Goal: Information Seeking & Learning: Learn about a topic

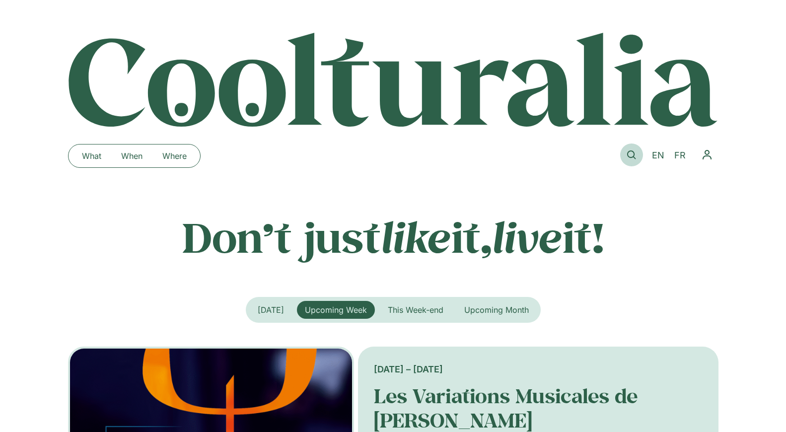
click at [633, 157] on icon at bounding box center [631, 154] width 9 height 9
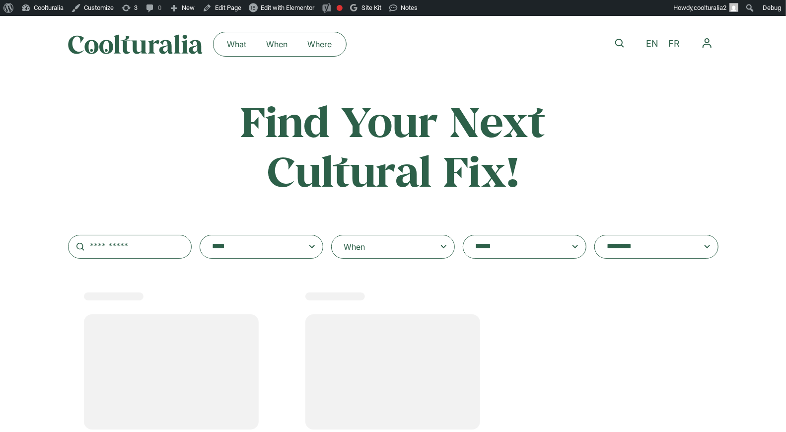
select select
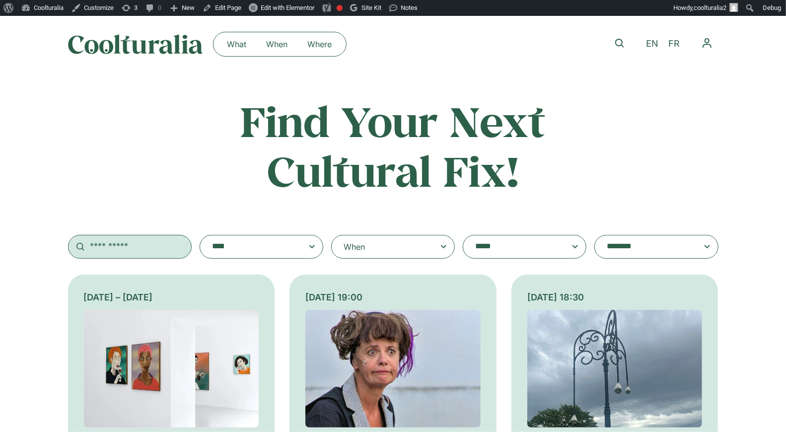
click at [134, 251] on input "text" at bounding box center [130, 247] width 124 height 24
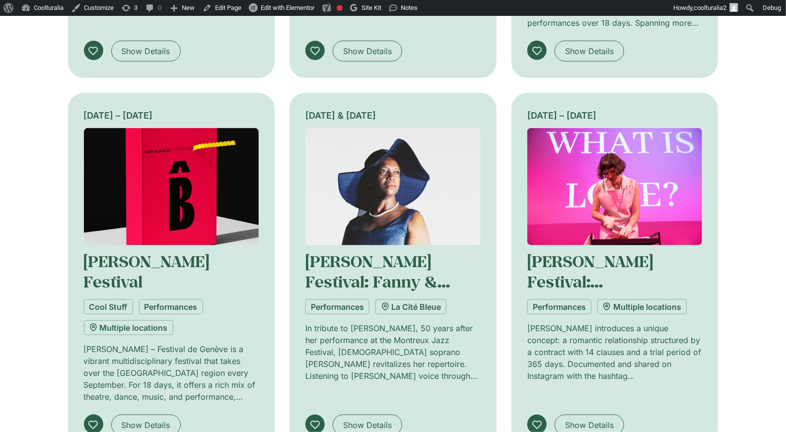
scroll to position [559, 0]
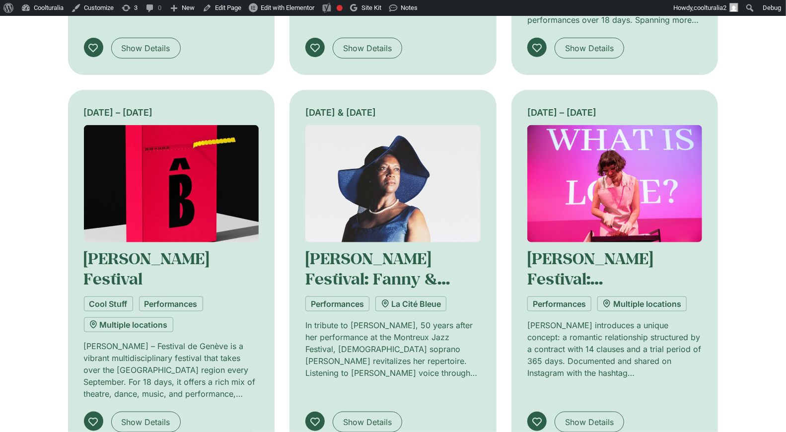
type input "*****"
click at [182, 186] on img at bounding box center [171, 184] width 175 height 118
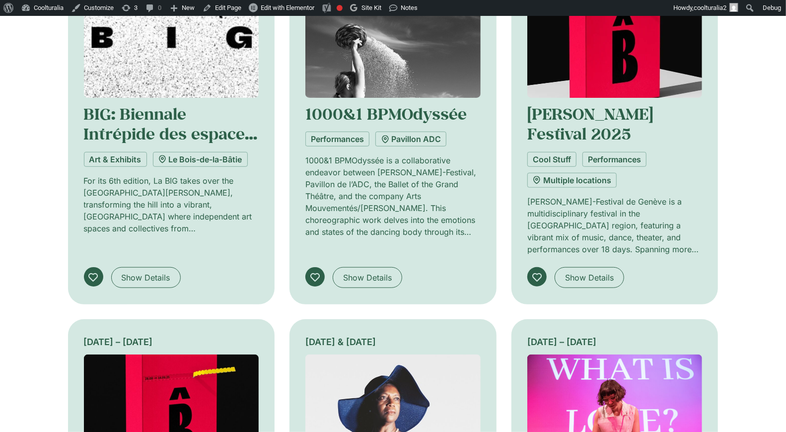
scroll to position [331, 0]
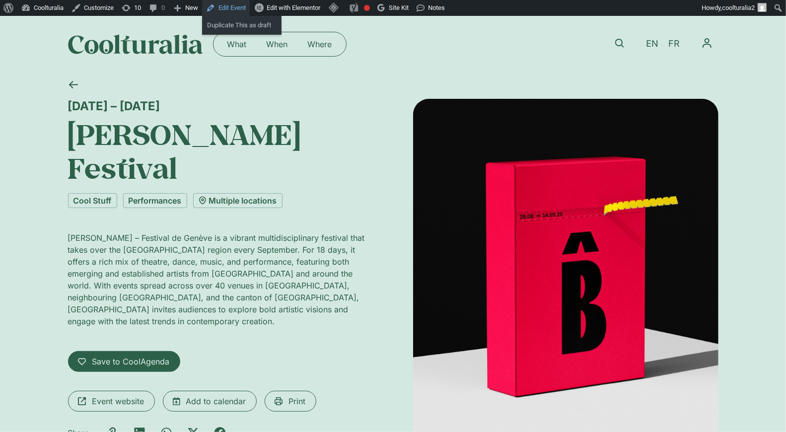
click at [243, 5] on link "Edit Event" at bounding box center [226, 8] width 48 height 16
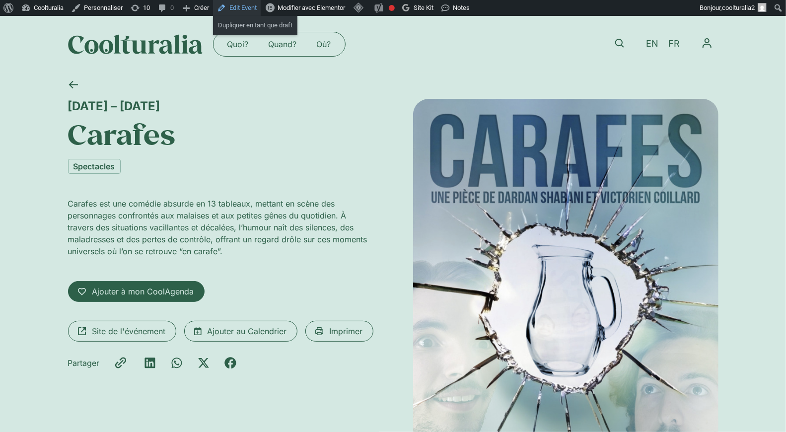
click at [240, 8] on link "Edit Event" at bounding box center [237, 8] width 48 height 16
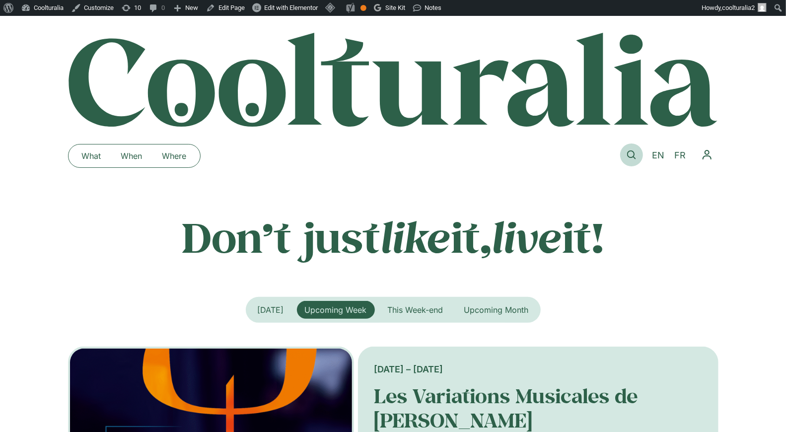
click at [632, 151] on icon at bounding box center [631, 154] width 9 height 9
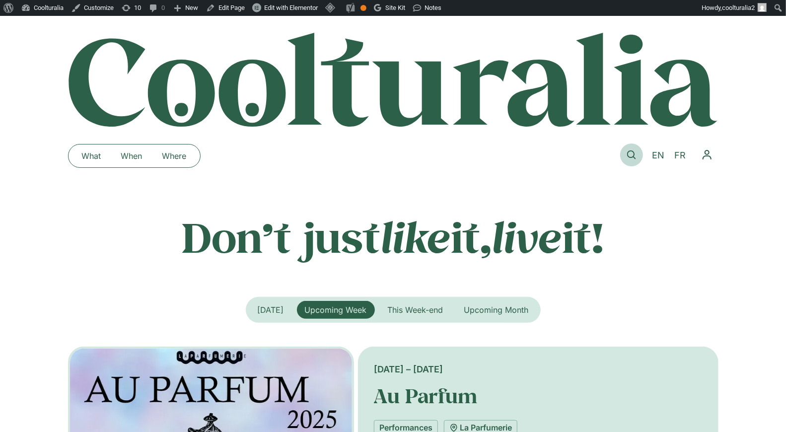
click at [627, 153] on icon at bounding box center [631, 154] width 9 height 9
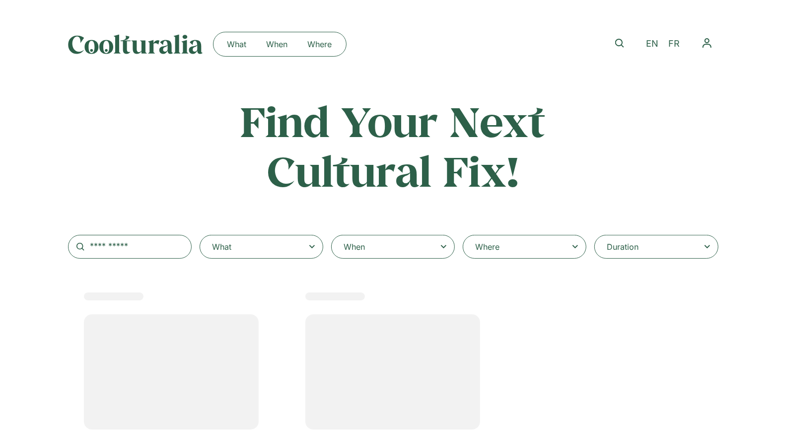
select select
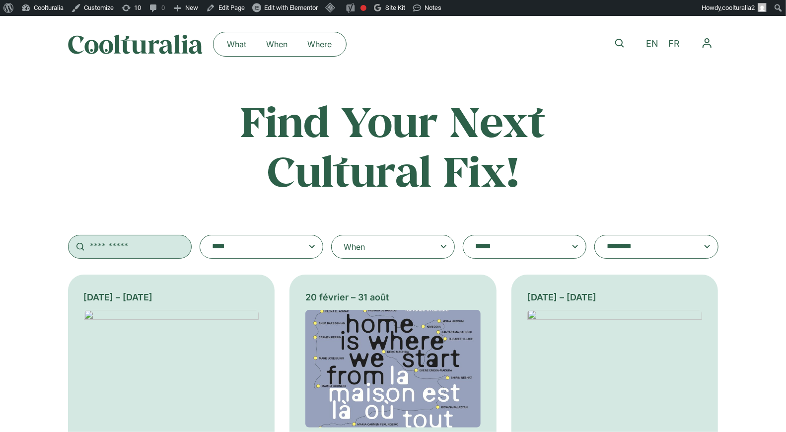
click at [145, 252] on input "text" at bounding box center [130, 247] width 124 height 24
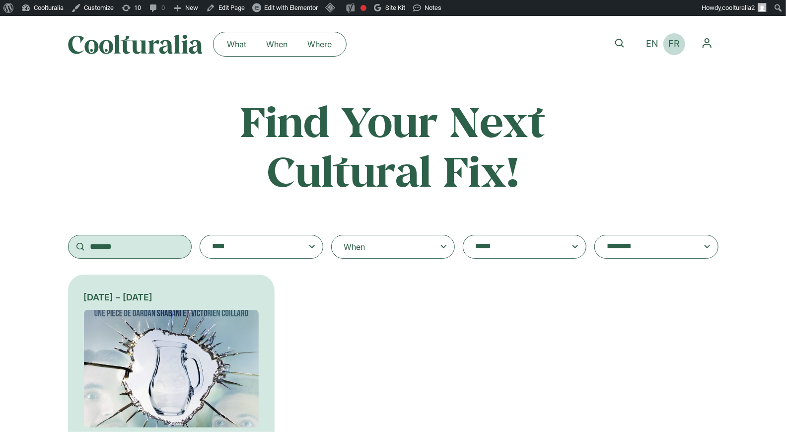
type input "*******"
click at [672, 47] on span "FR" at bounding box center [673, 44] width 11 height 10
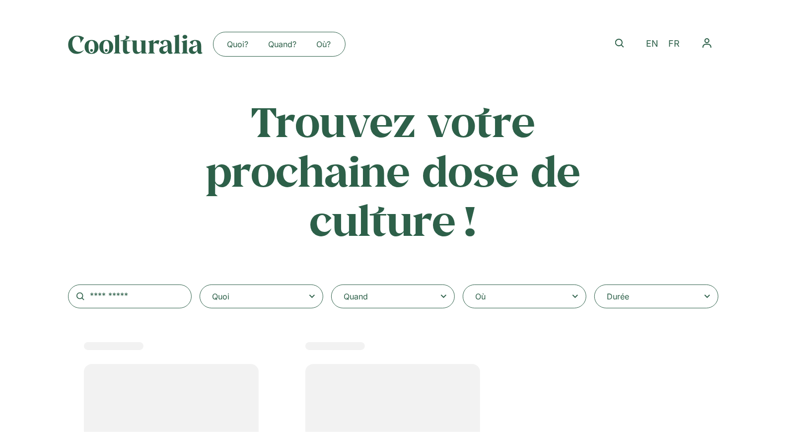
select select
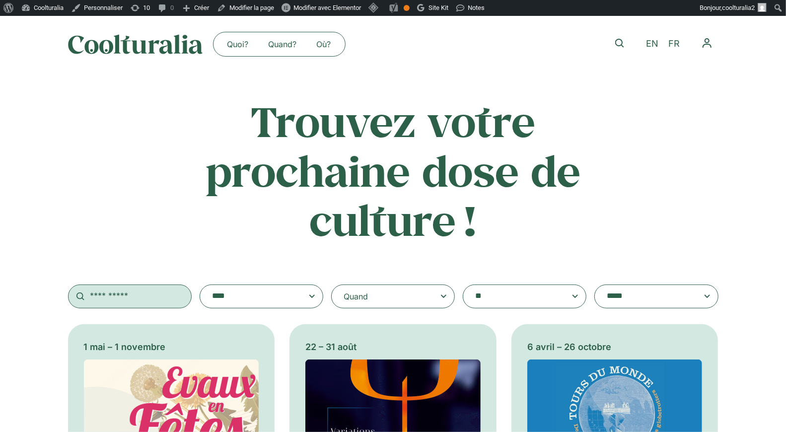
click at [130, 300] on input "text" at bounding box center [130, 296] width 124 height 24
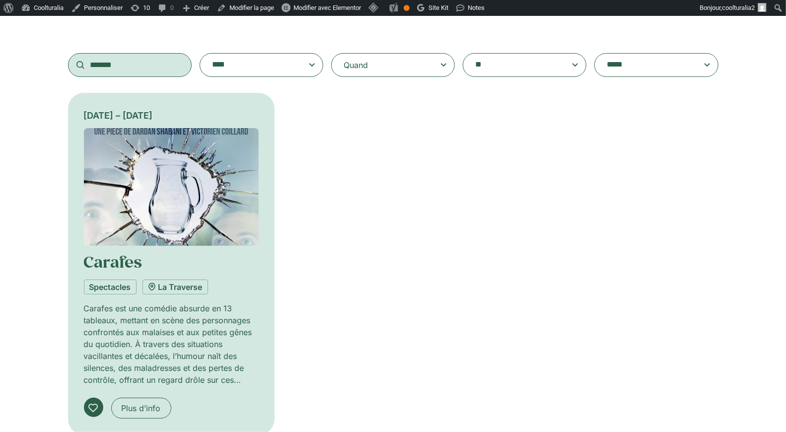
scroll to position [232, 0]
type input "*******"
click at [176, 169] on img at bounding box center [171, 186] width 175 height 118
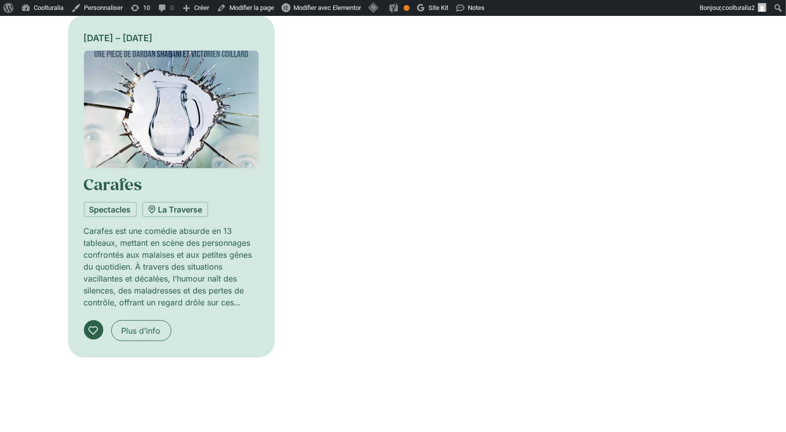
scroll to position [321, 0]
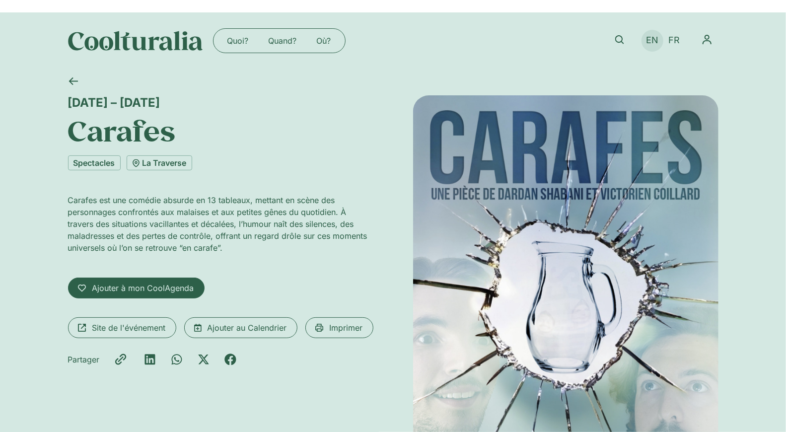
scroll to position [4, 0]
click at [669, 39] on span "FR" at bounding box center [673, 40] width 11 height 10
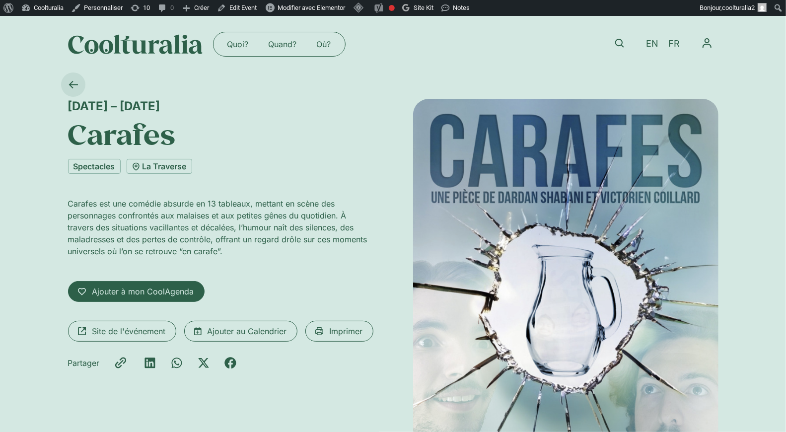
click at [74, 81] on icon at bounding box center [72, 84] width 9 height 9
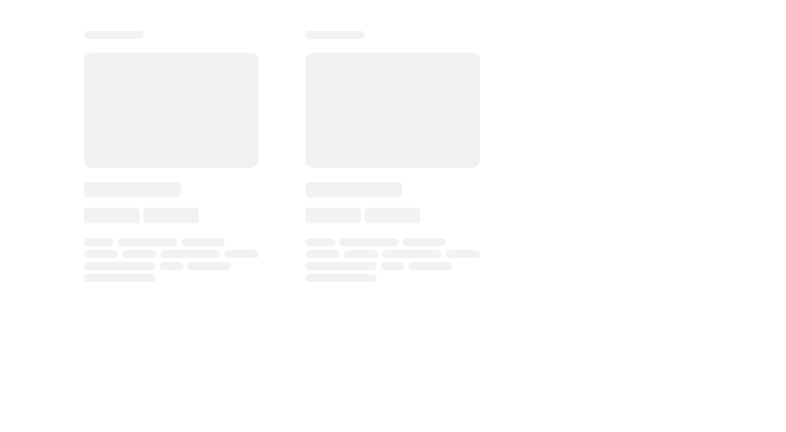
scroll to position [323, 0]
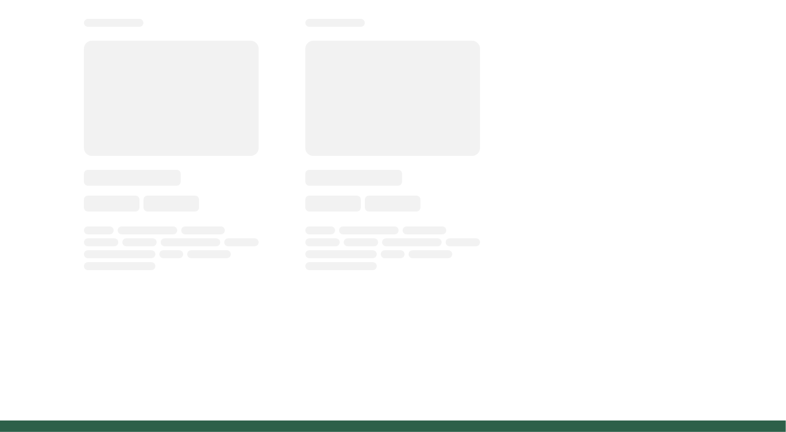
type input "*******"
select select
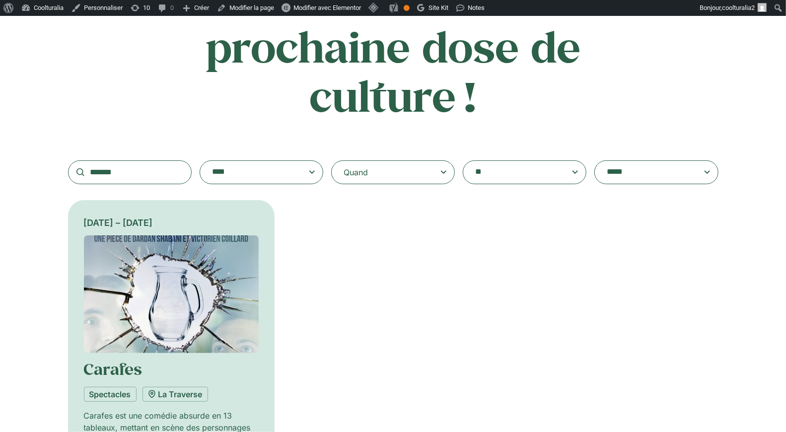
scroll to position [69, 0]
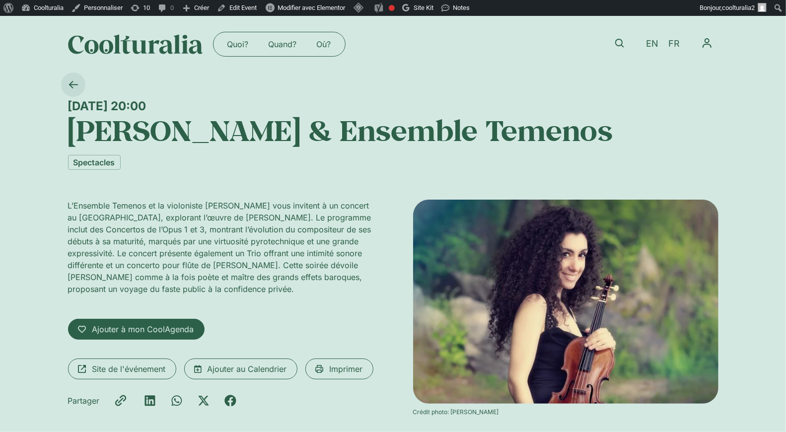
click at [73, 82] on icon at bounding box center [72, 84] width 9 height 9
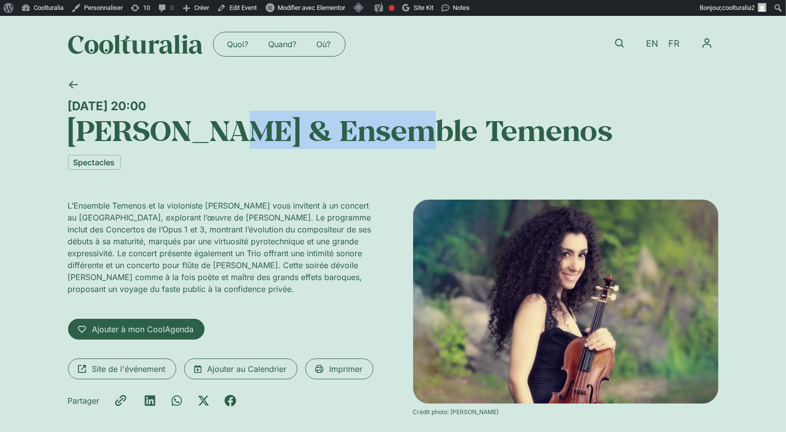
drag, startPoint x: 395, startPoint y: 133, endPoint x: 237, endPoint y: 129, distance: 158.8
click at [237, 129] on h1 "[PERSON_NAME] & Ensemble Temenos" at bounding box center [393, 130] width 650 height 34
copy h1 "Siranossian"
click at [616, 39] on icon at bounding box center [619, 43] width 9 height 9
click at [620, 44] on icon at bounding box center [619, 43] width 9 height 9
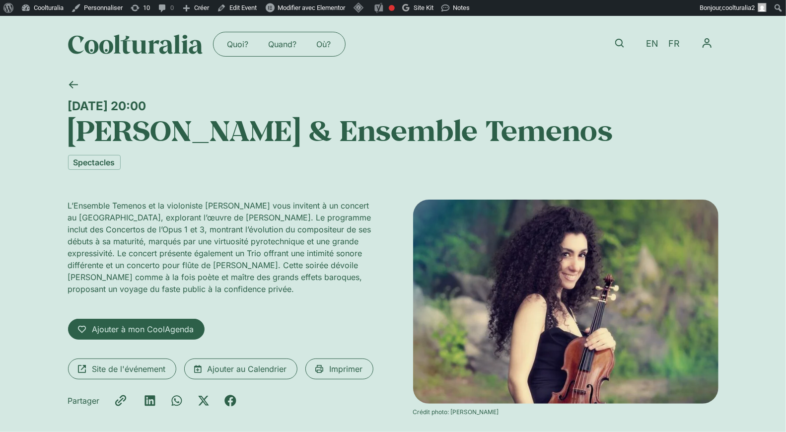
click at [610, 34] on div at bounding box center [619, 44] width 23 height 25
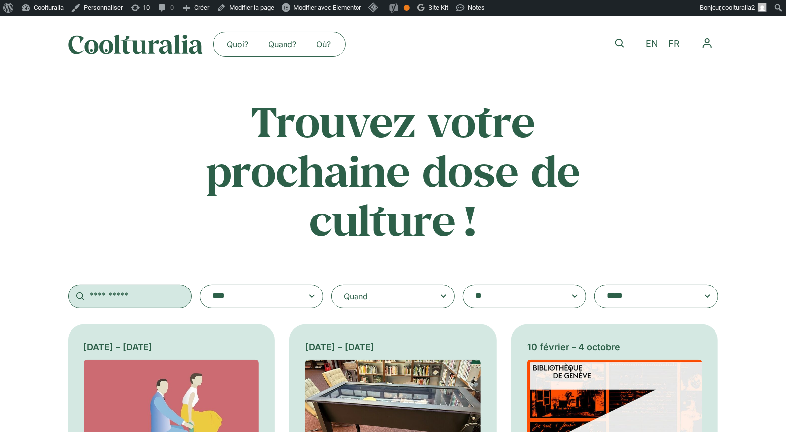
click at [116, 286] on input "text" at bounding box center [130, 296] width 124 height 24
paste input "**********"
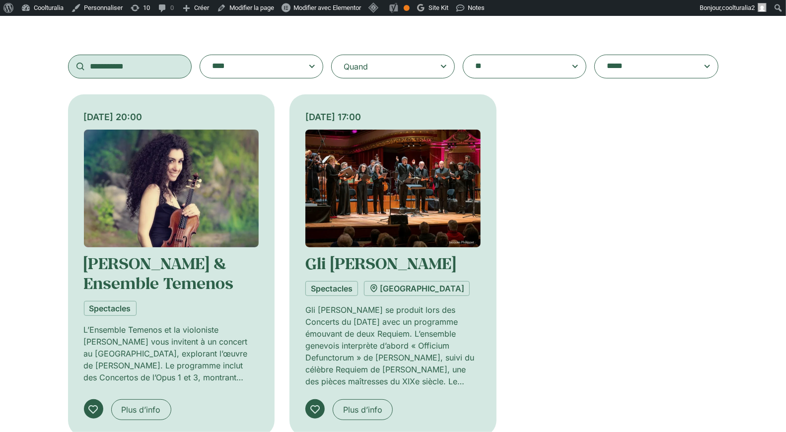
scroll to position [229, 0]
type input "**********"
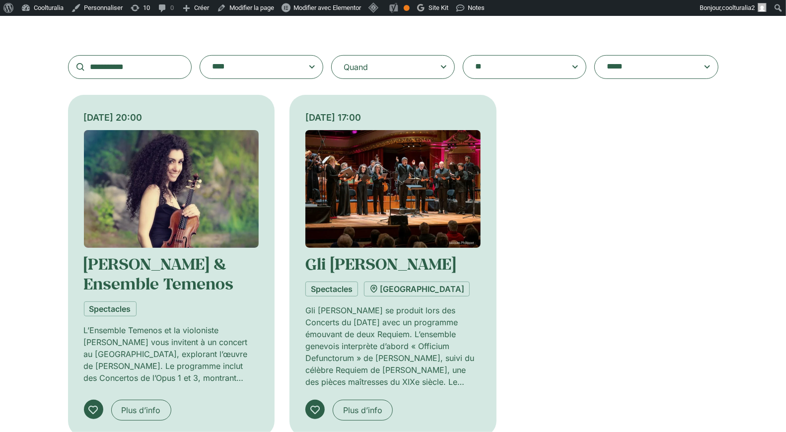
click at [201, 160] on img at bounding box center [171, 189] width 175 height 118
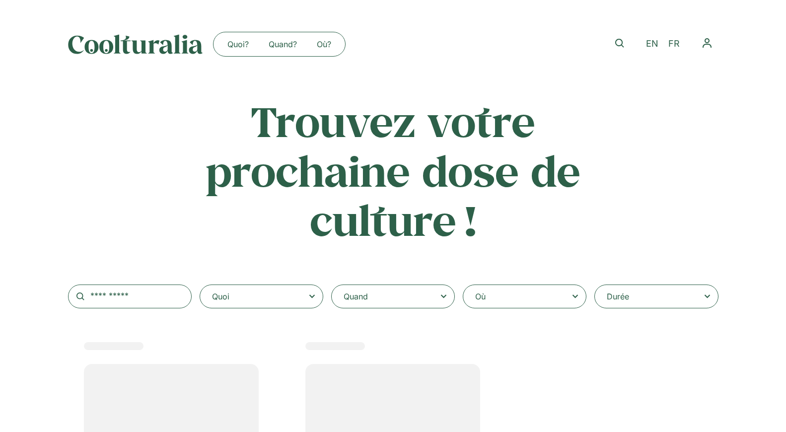
scroll to position [232, 0]
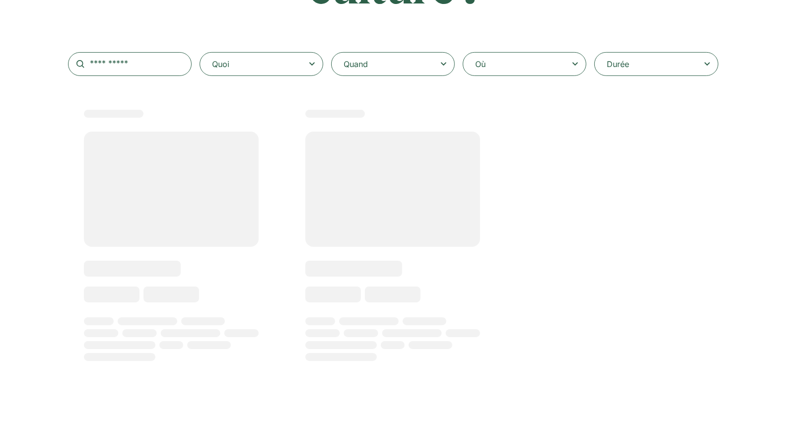
type input "**********"
select select
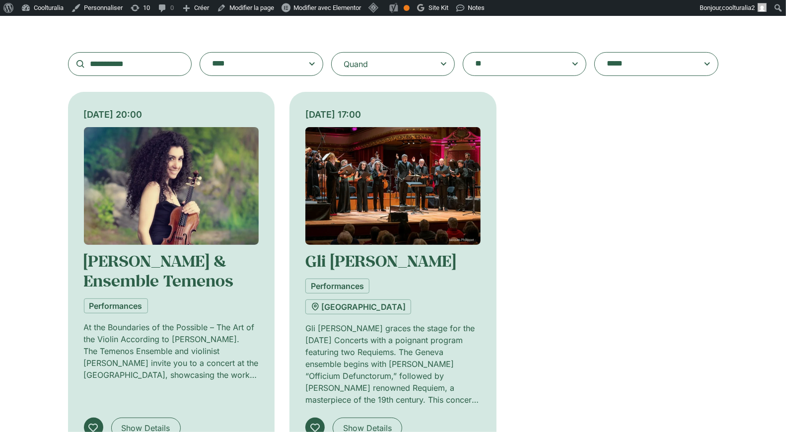
click at [191, 165] on img at bounding box center [171, 186] width 175 height 118
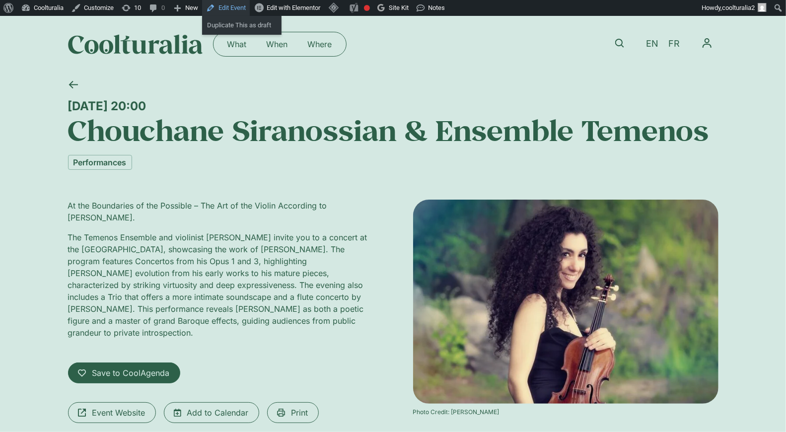
click at [239, 9] on link "Edit Event" at bounding box center [226, 8] width 48 height 16
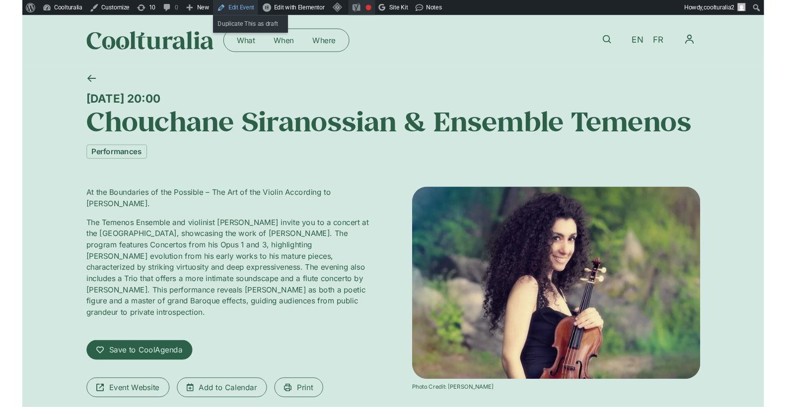
scroll to position [2, 0]
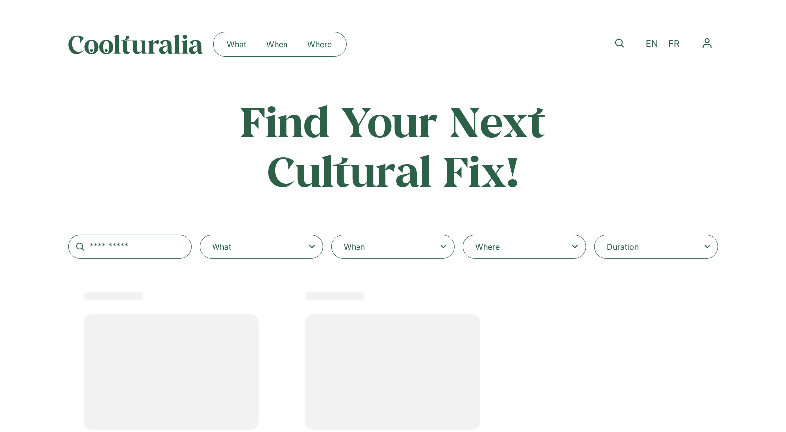
select select
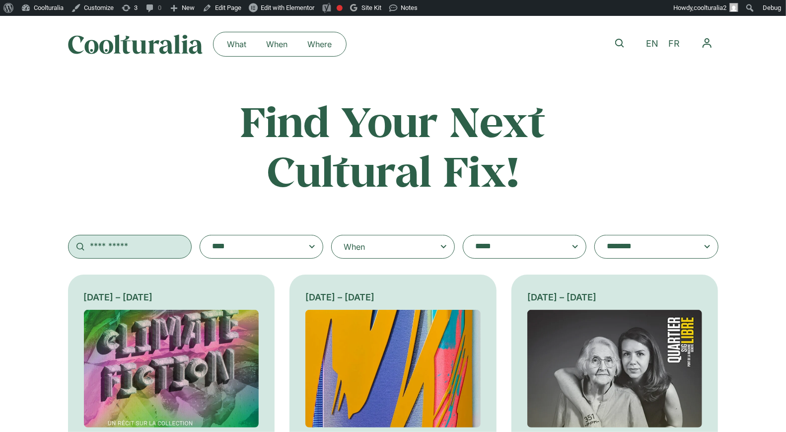
click at [120, 252] on input "text" at bounding box center [130, 247] width 124 height 24
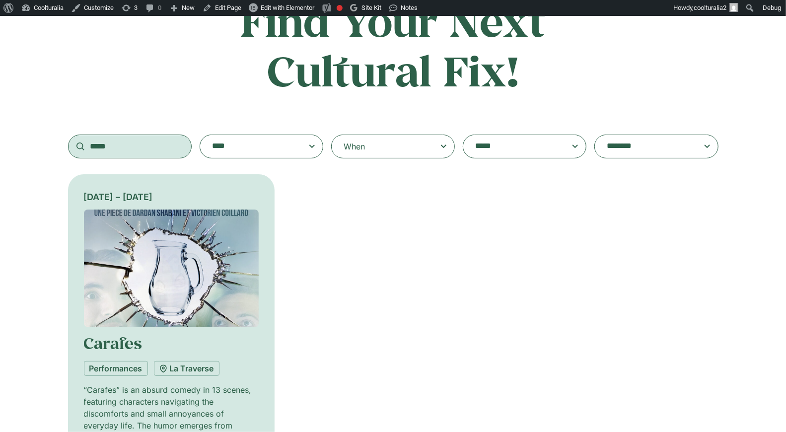
scroll to position [102, 0]
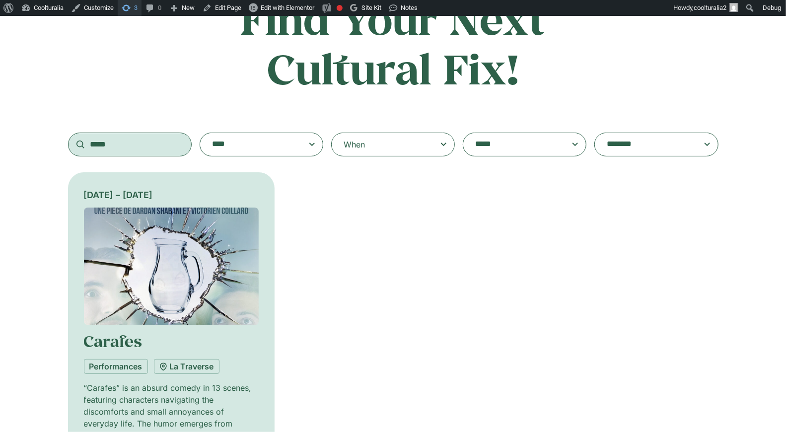
type input "*****"
